Goal: Information Seeking & Learning: Learn about a topic

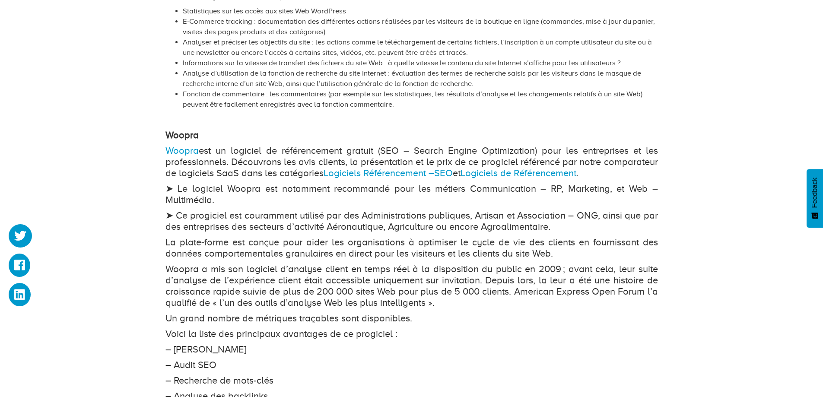
scroll to position [951, 0]
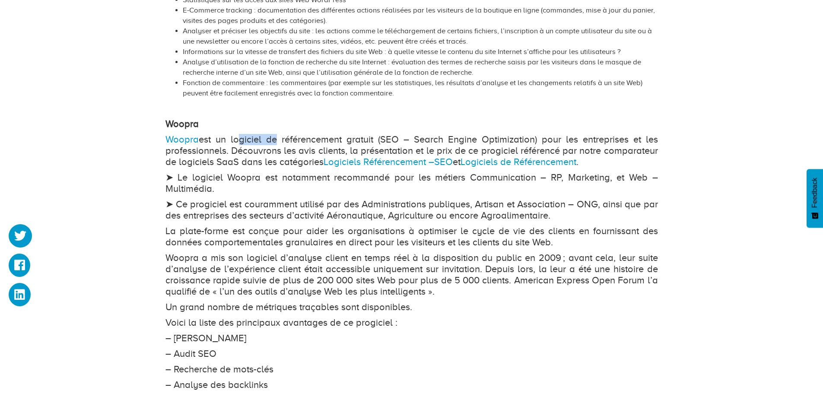
drag, startPoint x: 236, startPoint y: 140, endPoint x: 275, endPoint y: 153, distance: 41.5
click at [273, 146] on p "Woopra est un logiciel de référencement gratuit (SEO – Search Engine Optimizati…" at bounding box center [411, 151] width 493 height 34
click at [277, 163] on p "Woopra est un logiciel de référencement gratuit (SEO – Search Engine Optimizati…" at bounding box center [411, 151] width 493 height 34
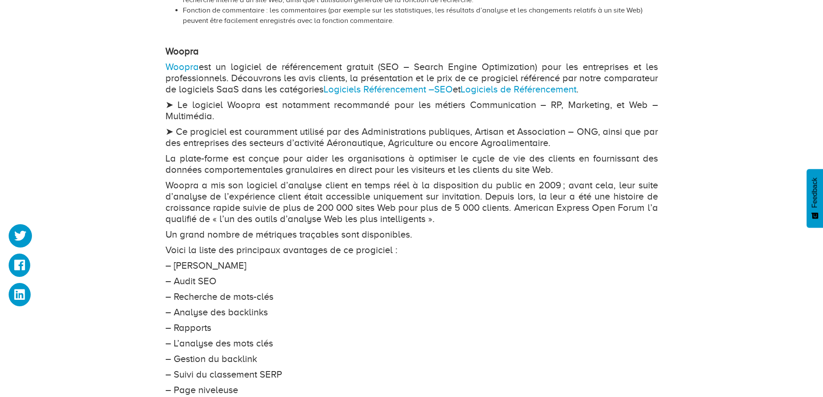
scroll to position [1037, 0]
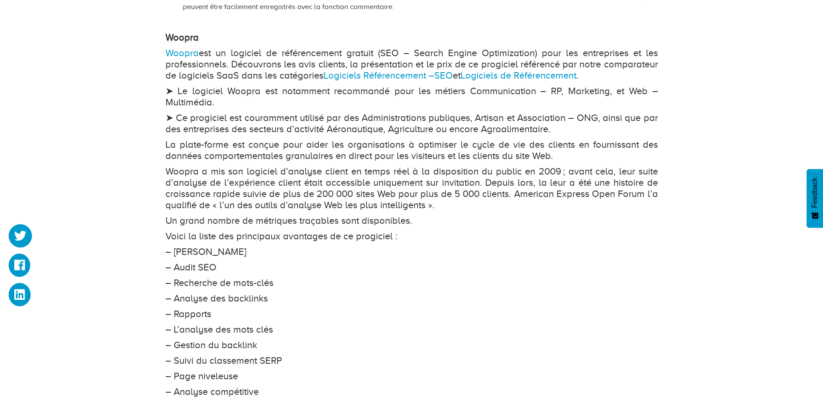
click at [266, 170] on p "Woopra a mis son logiciel d’analyse client en temps réel à la disposition du pu…" at bounding box center [411, 188] width 493 height 45
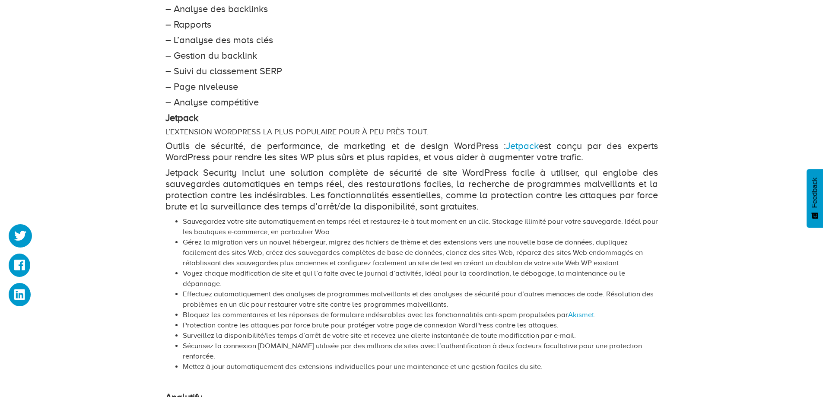
scroll to position [1339, 0]
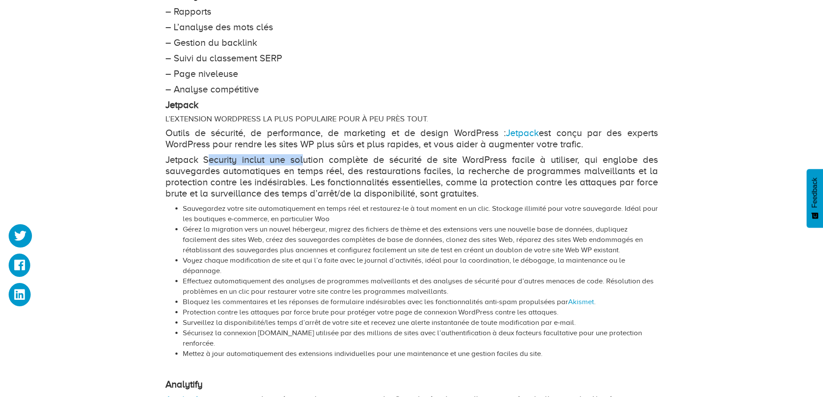
drag, startPoint x: 213, startPoint y: 159, endPoint x: 323, endPoint y: 159, distance: 110.6
click at [308, 159] on p "Jetpack Security inclut une solution complète de sécurité de site WordPress fac…" at bounding box center [411, 176] width 493 height 45
click at [334, 159] on p "Jetpack Security inclut une solution complète de sécurité de site WordPress fac…" at bounding box center [411, 176] width 493 height 45
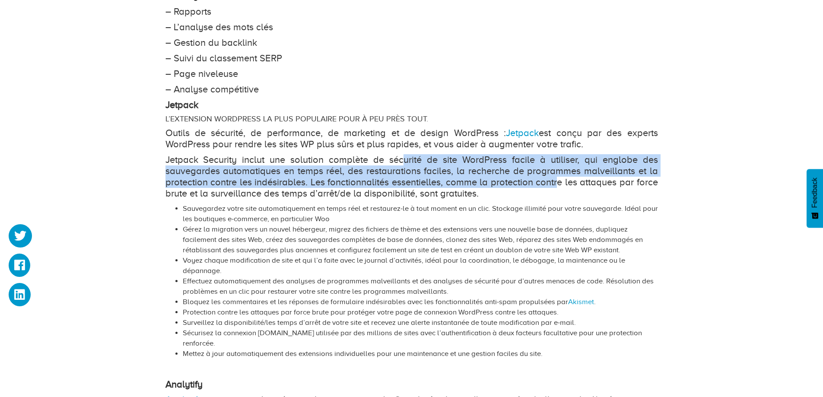
drag, startPoint x: 405, startPoint y: 159, endPoint x: 558, endPoint y: 184, distance: 155.6
click at [558, 184] on p "Jetpack Security inclut une solution complète de sécurité de site WordPress fac…" at bounding box center [411, 176] width 493 height 45
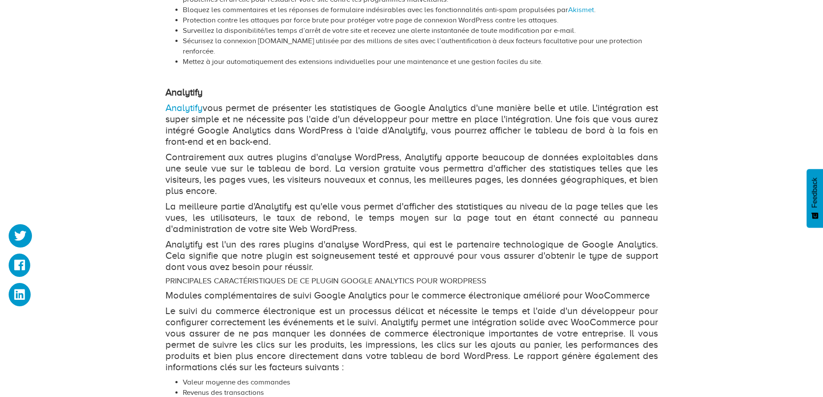
scroll to position [1642, 0]
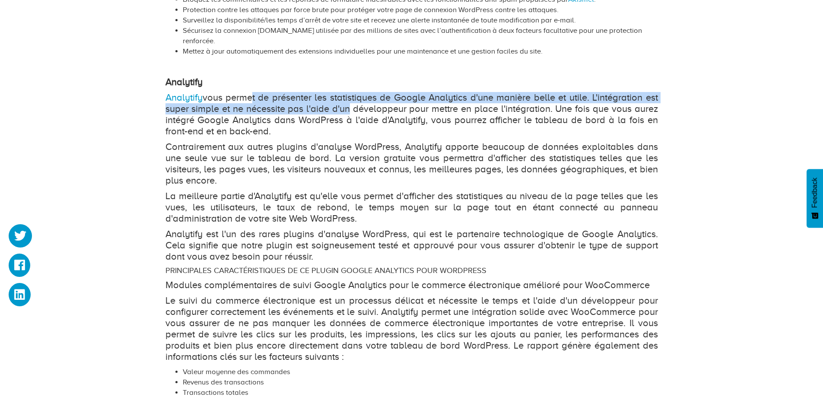
drag, startPoint x: 265, startPoint y: 103, endPoint x: 359, endPoint y: 119, distance: 94.8
click at [345, 115] on p "Analytify vous permet de présenter les statistiques de Google Analytics d'une m…" at bounding box center [411, 114] width 493 height 45
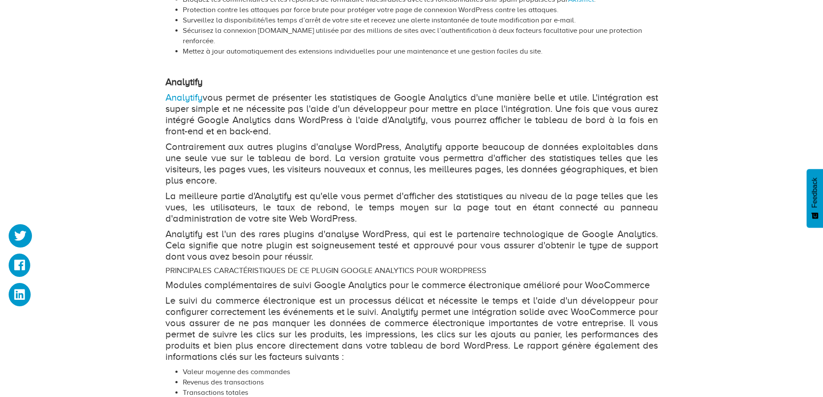
click at [359, 119] on p "Analytify vous permet de présenter les statistiques de Google Analytics d'une m…" at bounding box center [411, 114] width 493 height 45
drag, startPoint x: 234, startPoint y: 175, endPoint x: 338, endPoint y: 175, distance: 104.1
click at [319, 175] on p "Contrairement aux autres plugins d'analyse WordPress, Analytify apporte beaucou…" at bounding box center [411, 163] width 493 height 45
click at [354, 175] on p "Contrairement aux autres plugins d'analyse WordPress, Analytify apporte beaucou…" at bounding box center [411, 163] width 493 height 45
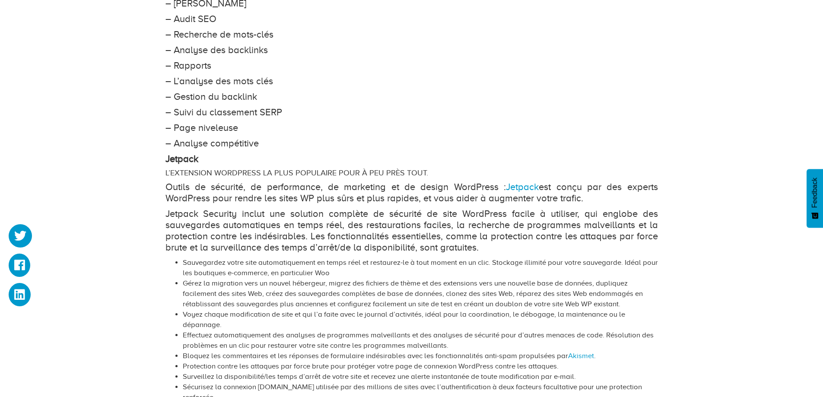
scroll to position [1339, 0]
